Goal: Task Accomplishment & Management: Use online tool/utility

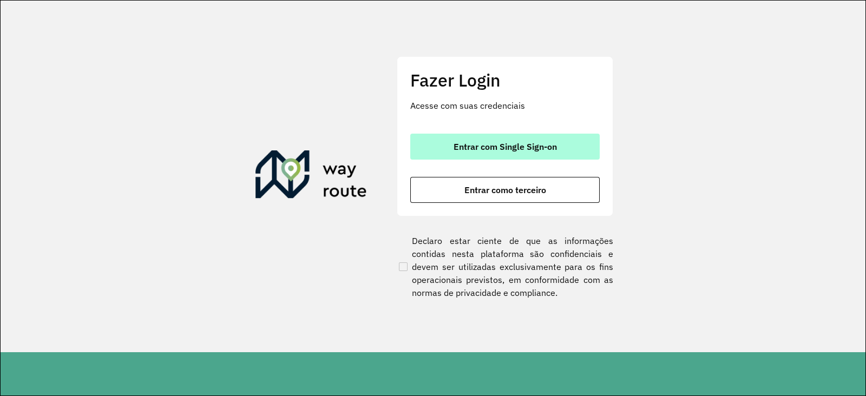
click at [441, 142] on button "Entrar com Single Sign-on" at bounding box center [505, 147] width 190 height 26
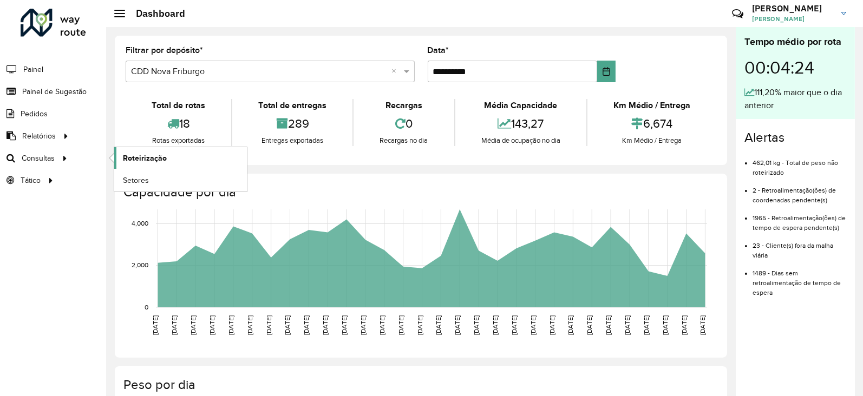
click at [154, 161] on span "Roteirização" at bounding box center [145, 158] width 44 height 11
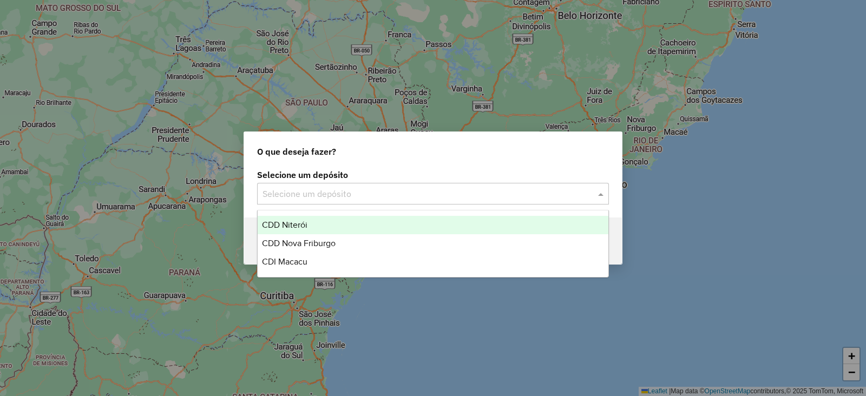
click at [313, 193] on input "text" at bounding box center [422, 194] width 319 height 13
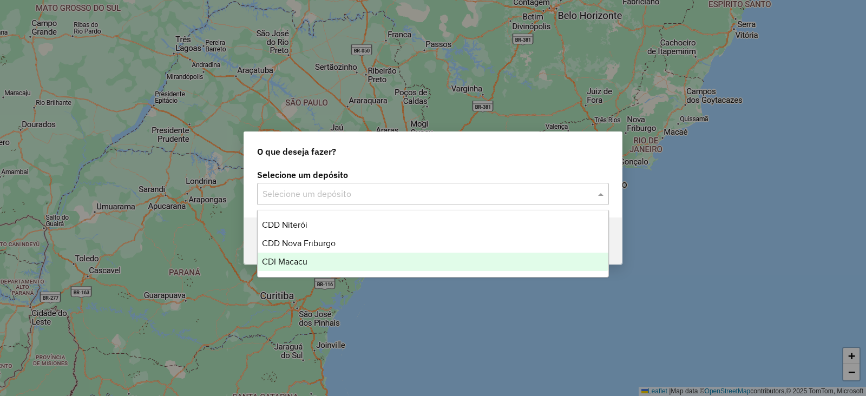
click at [293, 258] on span "CDI Macacu" at bounding box center [284, 261] width 45 height 9
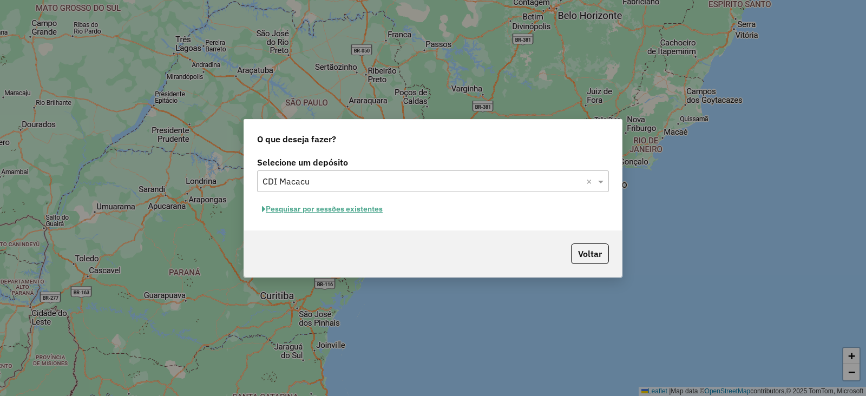
click at [323, 210] on button "Pesquisar por sessões existentes" at bounding box center [322, 209] width 130 height 17
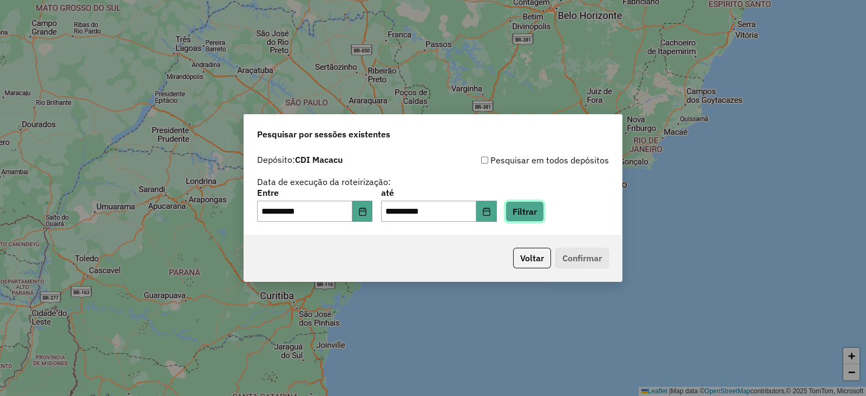
click at [543, 207] on button "Filtrar" at bounding box center [525, 211] width 38 height 21
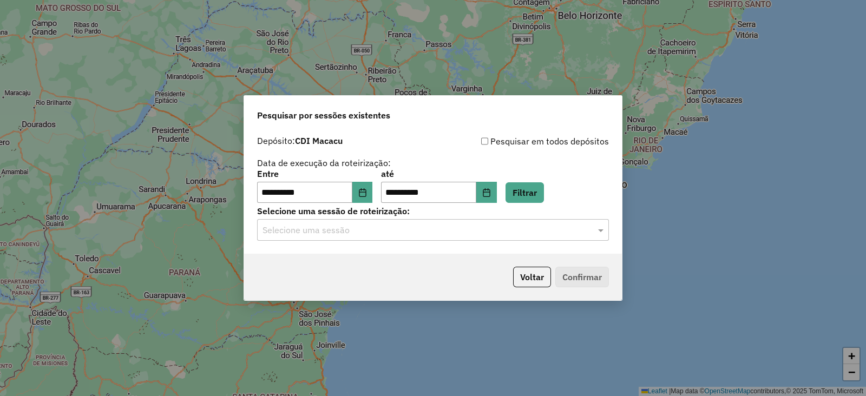
click at [390, 239] on div "Selecione uma sessão" at bounding box center [433, 230] width 352 height 22
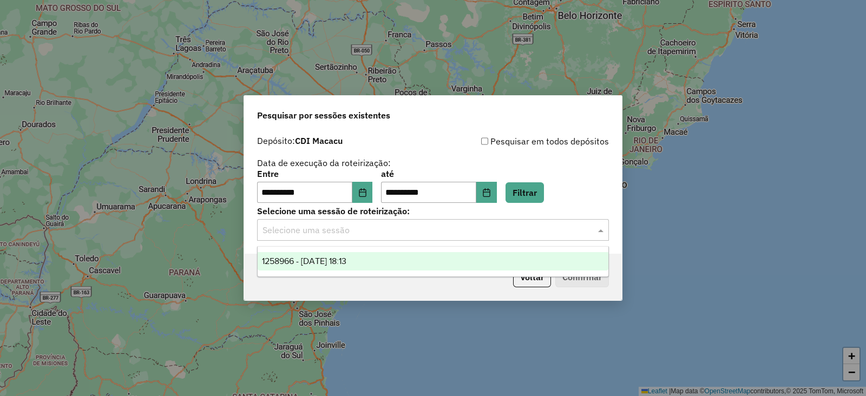
click at [334, 259] on span "1258966 - 04/09/2025 18:13" at bounding box center [304, 261] width 84 height 9
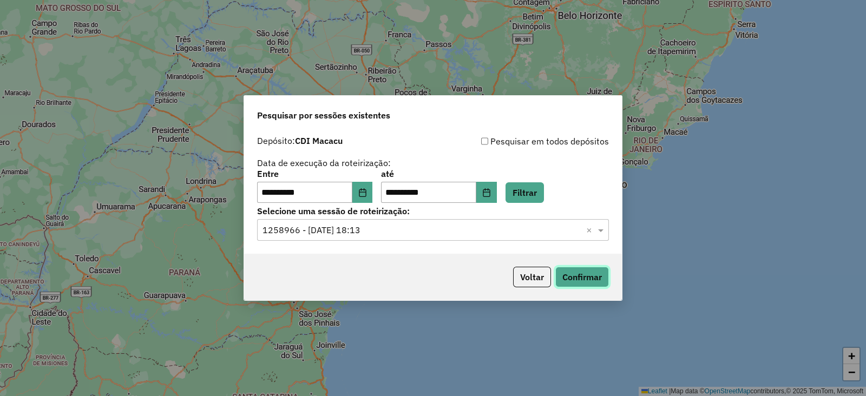
click at [574, 276] on button "Confirmar" at bounding box center [583, 277] width 54 height 21
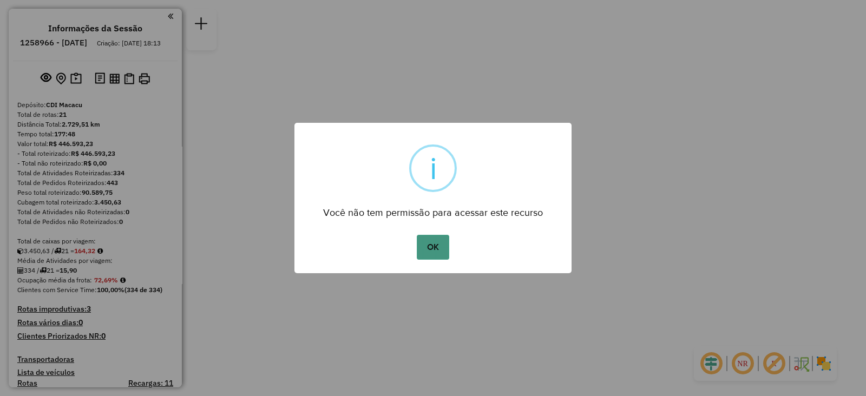
click at [426, 253] on button "OK" at bounding box center [433, 247] width 32 height 25
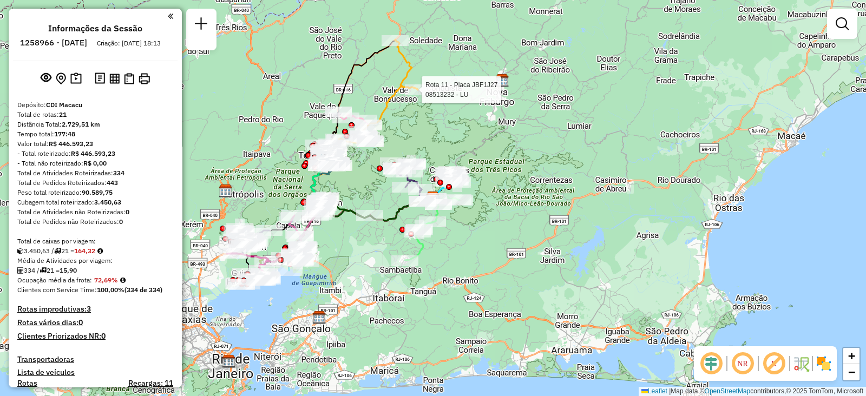
select select "**********"
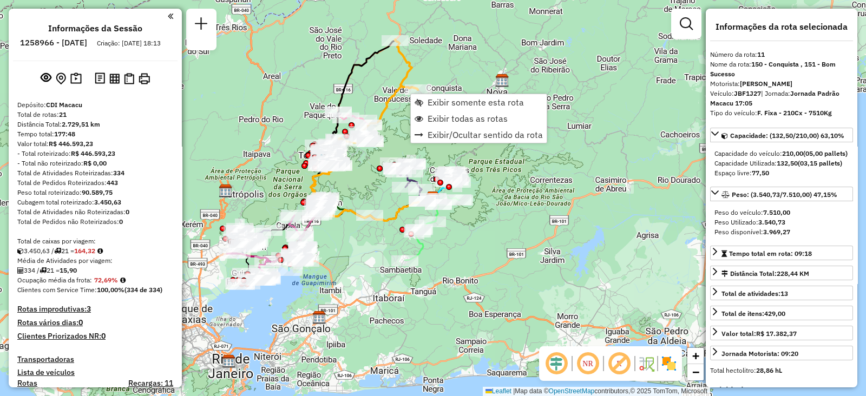
scroll to position [1000, 0]
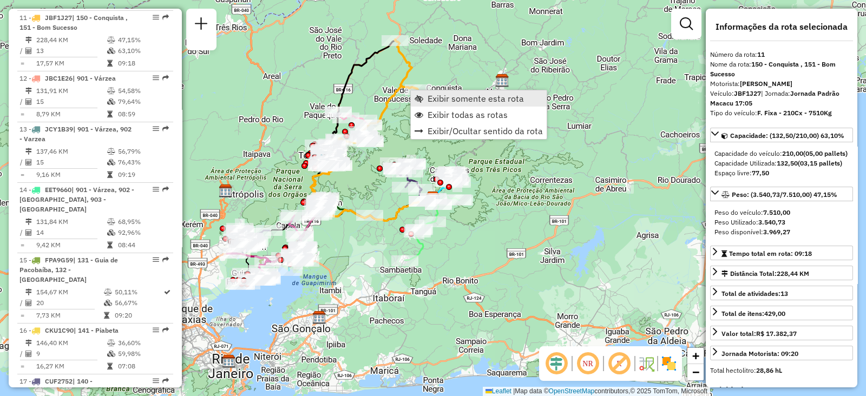
click at [425, 94] on link "Exibir somente esta rota" at bounding box center [479, 98] width 136 height 16
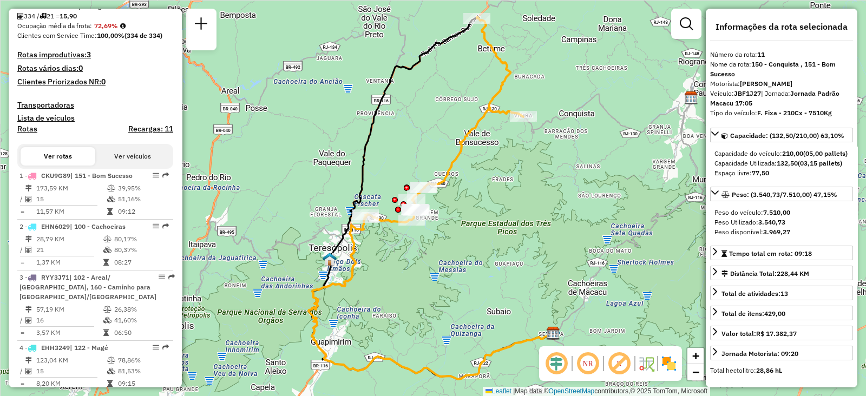
scroll to position [187, 0]
